Goal: Task Accomplishment & Management: Use online tool/utility

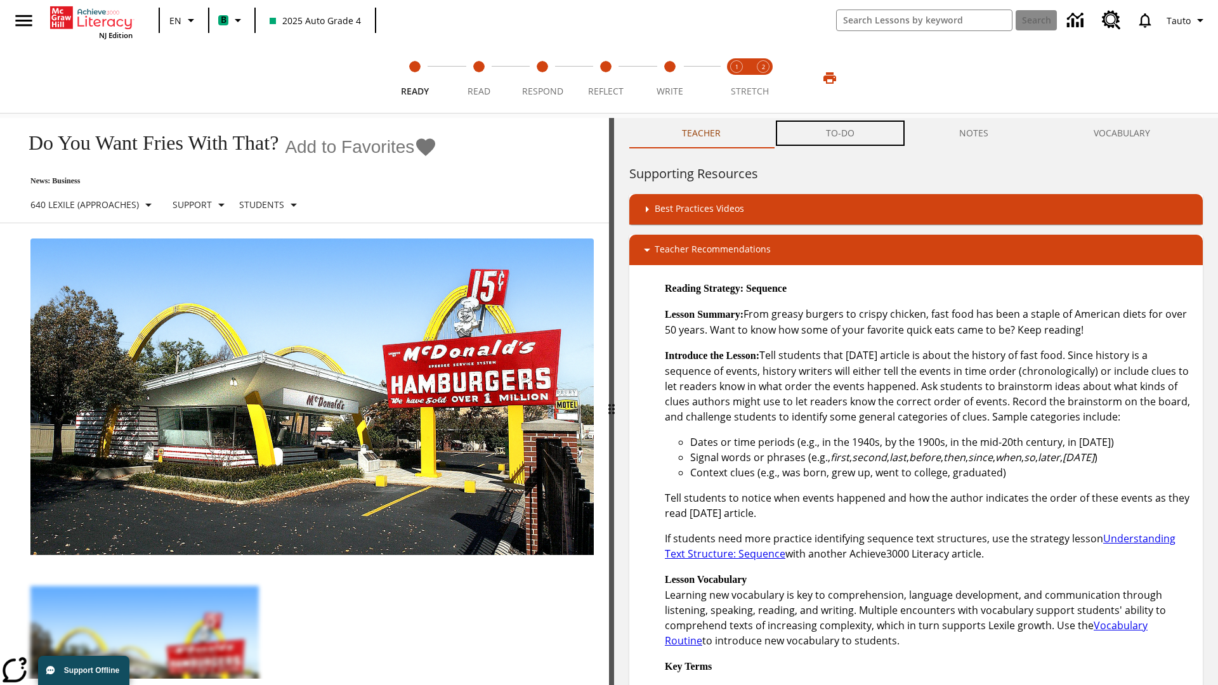
click at [841, 133] on button "TO-DO" at bounding box center [840, 133] width 134 height 30
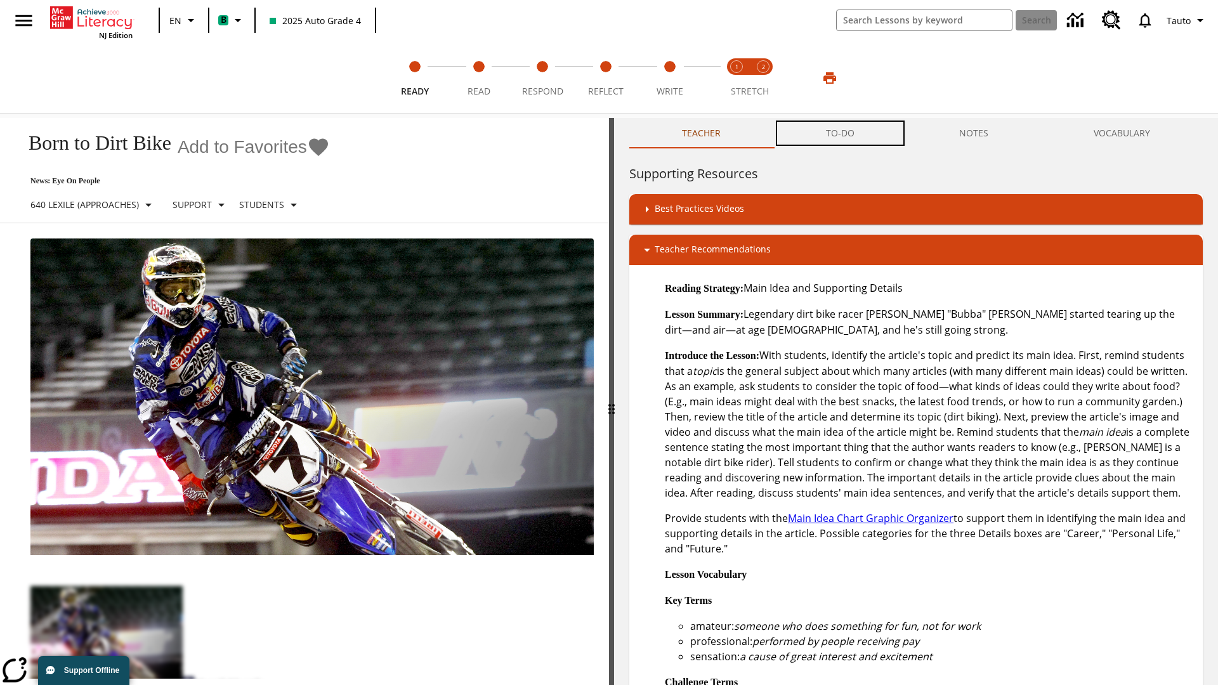
click at [841, 133] on button "TO-DO" at bounding box center [840, 133] width 134 height 30
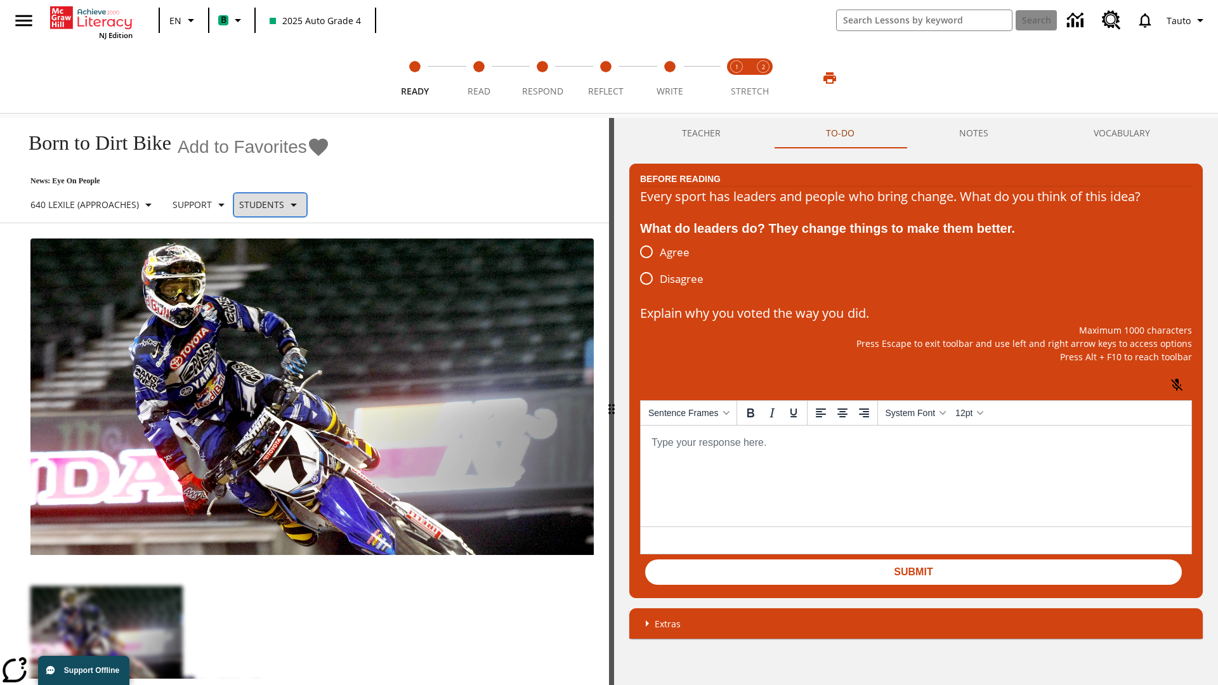
click at [282, 204] on p "Students" at bounding box center [261, 204] width 45 height 13
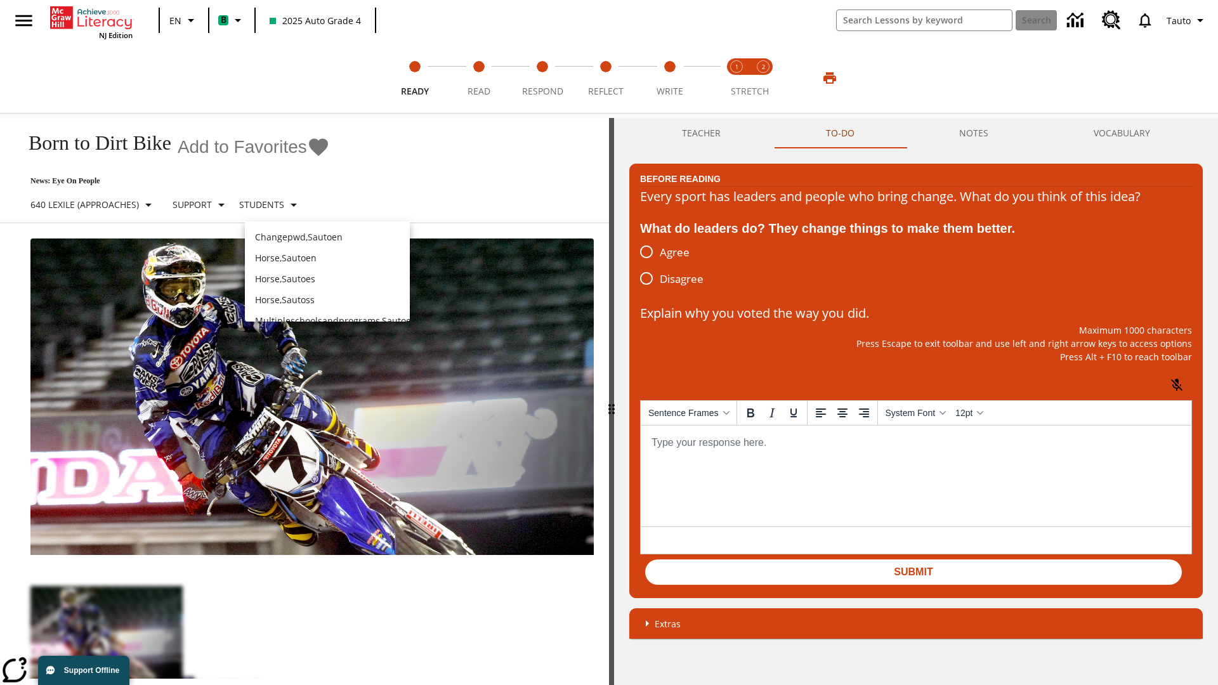
click at [327, 251] on p "Horse , Sautoen" at bounding box center [327, 257] width 145 height 13
